Goal: Navigation & Orientation: Find specific page/section

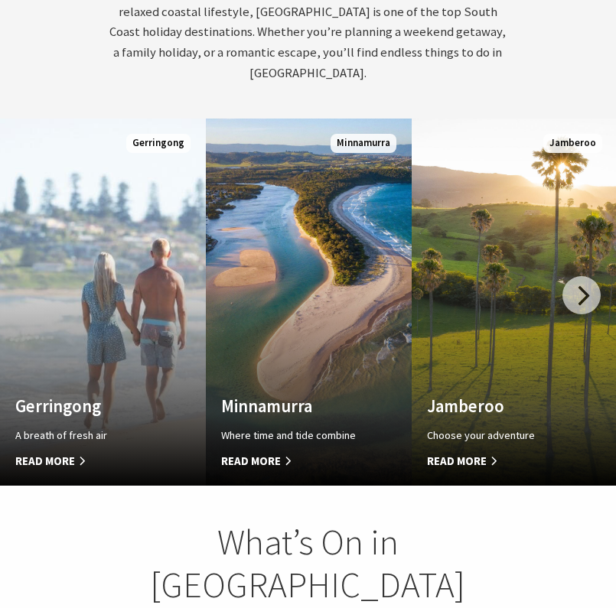
scroll to position [775, 0]
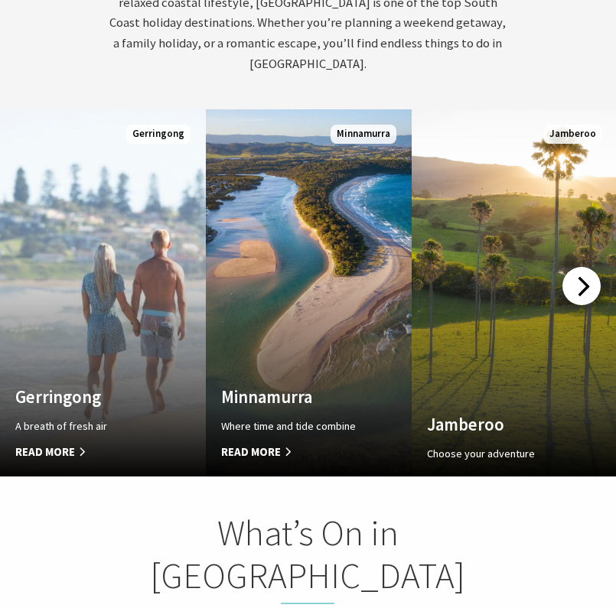
click at [569, 267] on div at bounding box center [581, 286] width 38 height 38
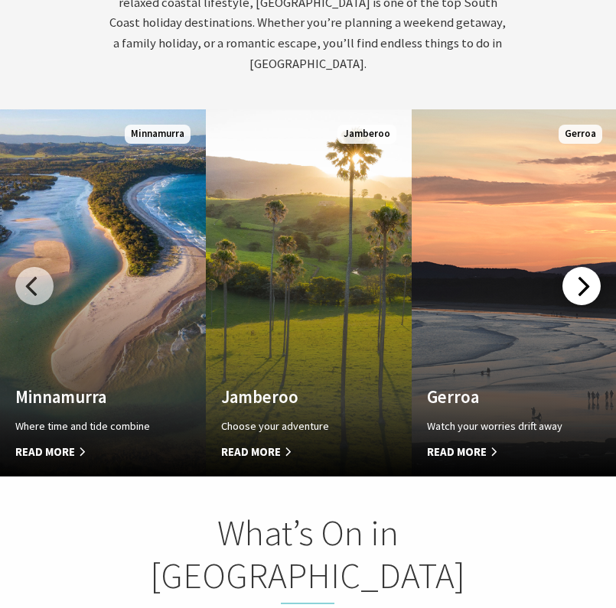
click at [576, 267] on div at bounding box center [581, 286] width 38 height 38
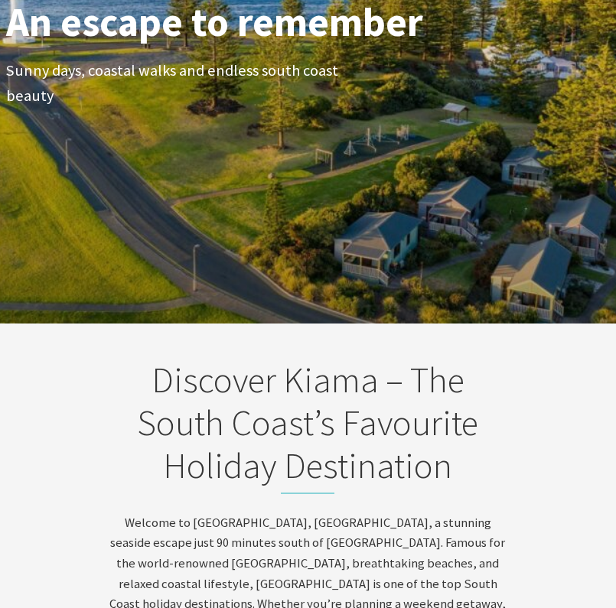
scroll to position [0, 0]
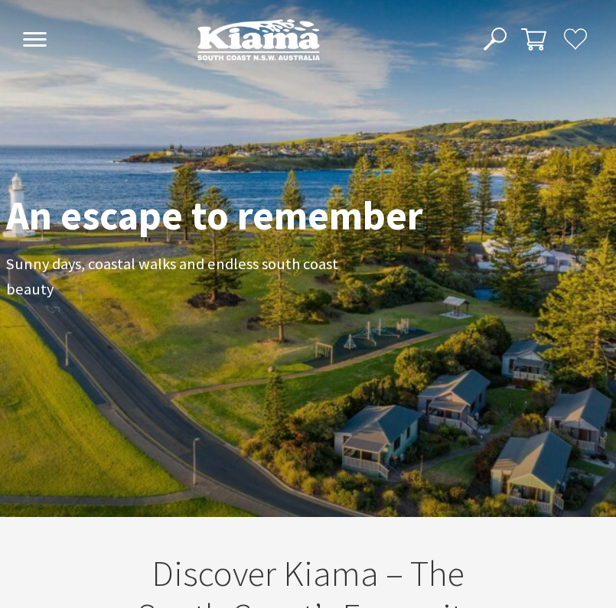
click at [42, 43] on icon at bounding box center [34, 39] width 25 height 15
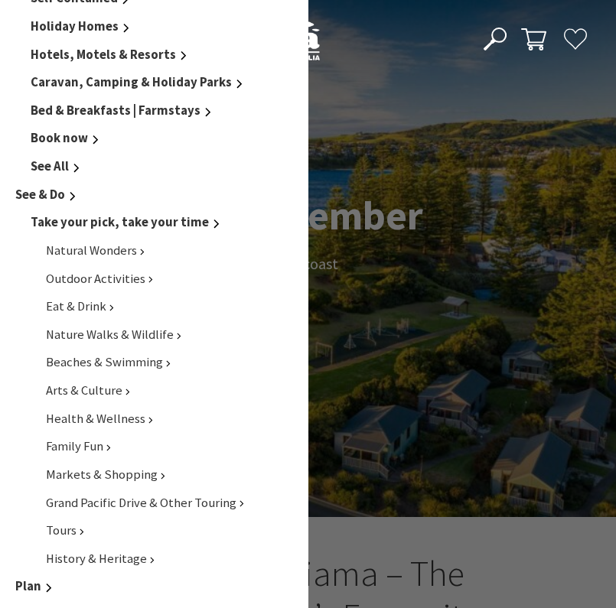
scroll to position [308, 0]
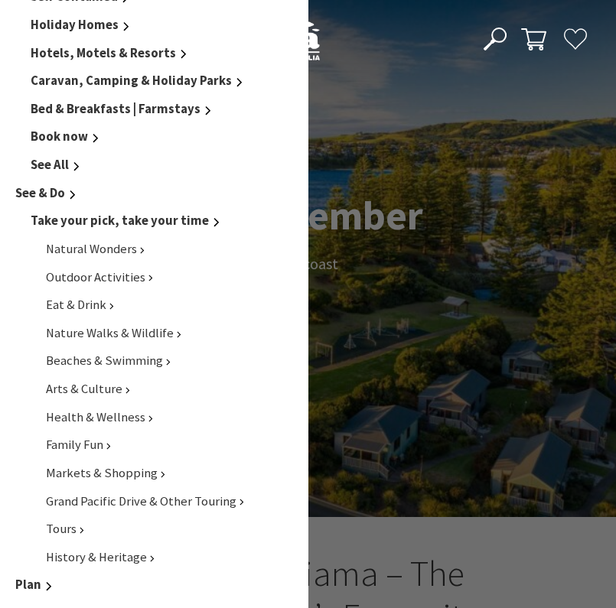
click at [74, 214] on span "Take your pick, take your time" at bounding box center [120, 221] width 178 height 16
click at [132, 465] on span "Markets & Shopping" at bounding box center [104, 473] width 117 height 16
click at [79, 437] on span "Family Fun" at bounding box center [78, 445] width 64 height 16
click at [114, 241] on span "Natural Wonders" at bounding box center [95, 249] width 99 height 16
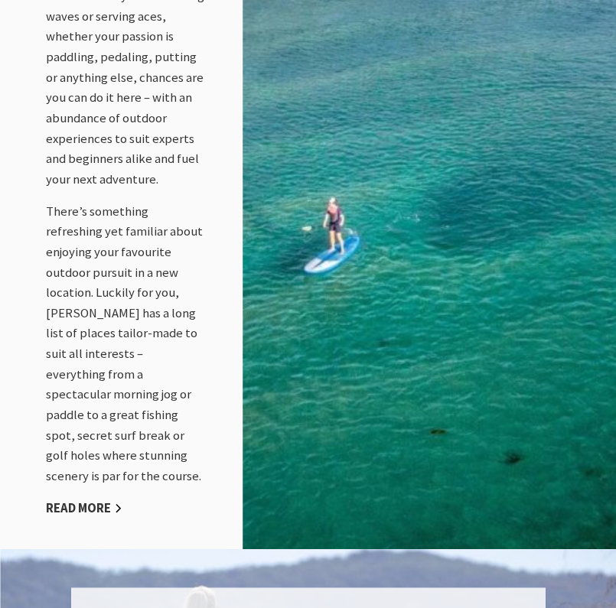
scroll to position [2100, 0]
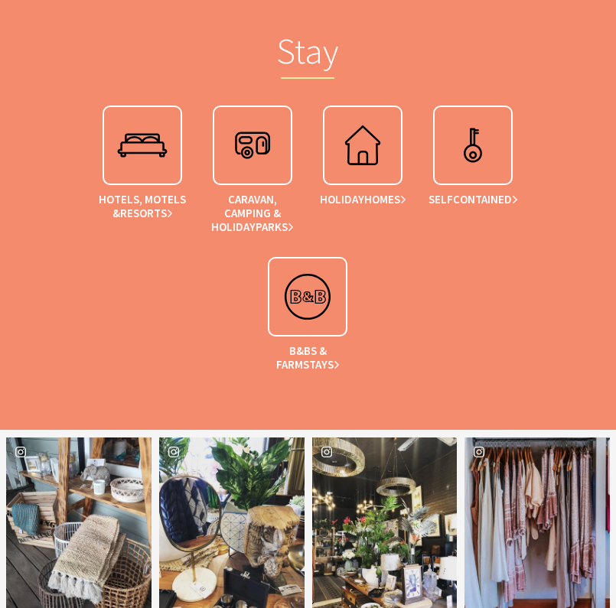
scroll to position [2093, 0]
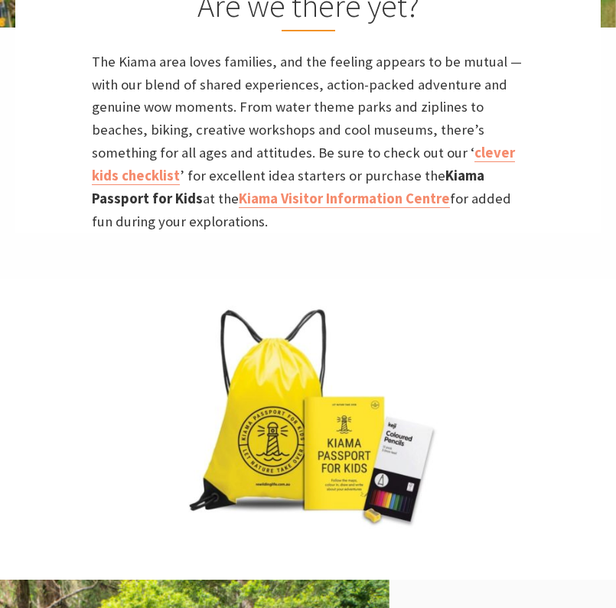
scroll to position [225, 0]
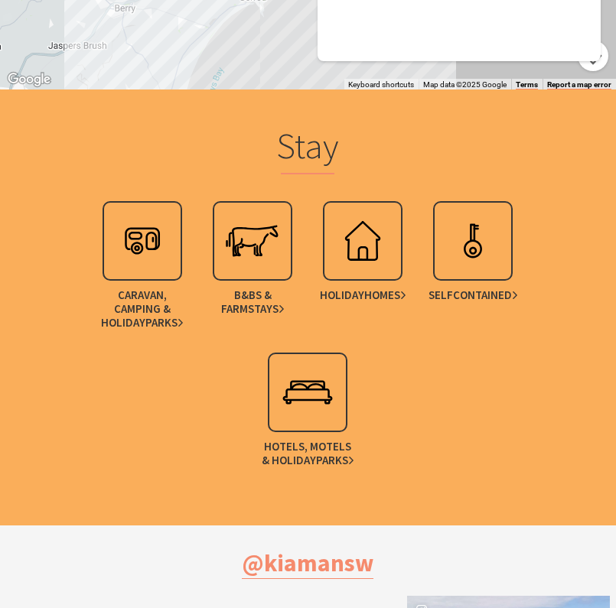
scroll to position [3497, 0]
